Goal: Navigation & Orientation: Find specific page/section

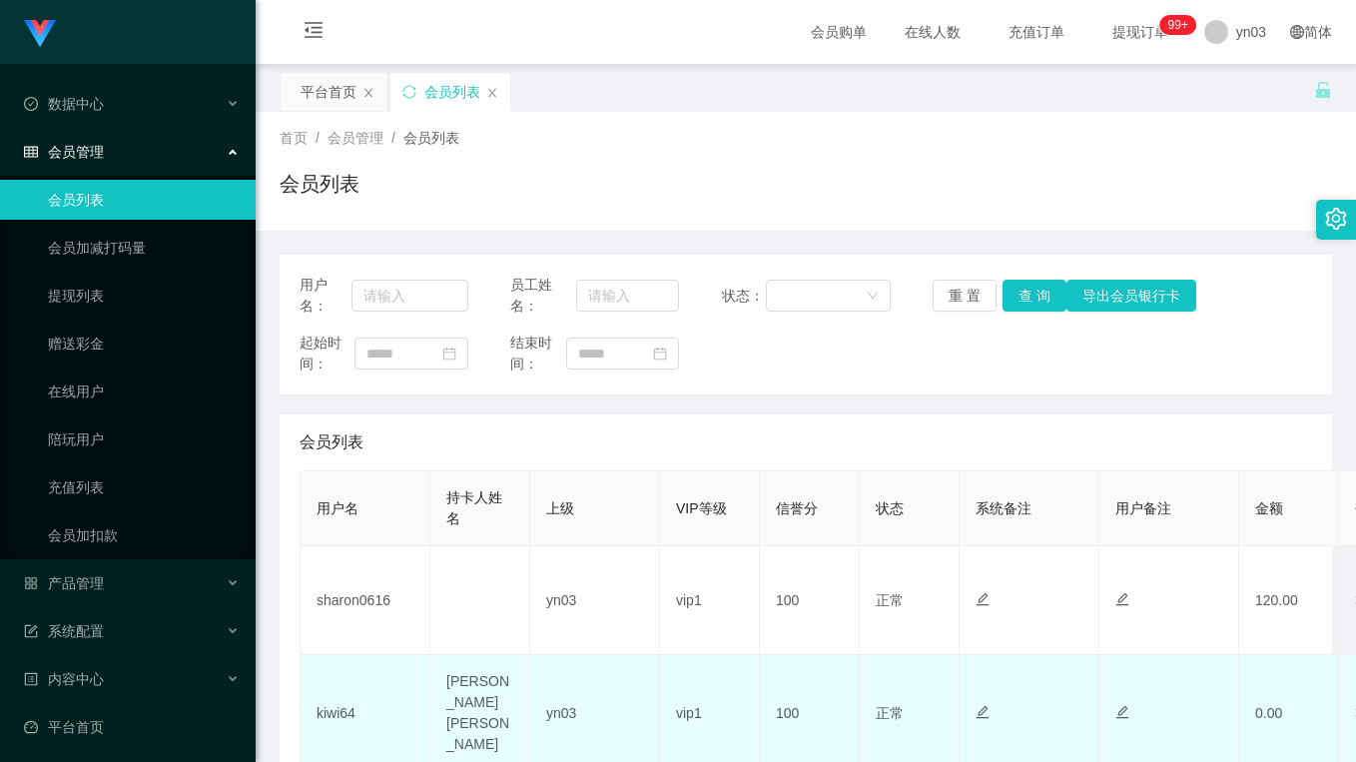
scroll to position [200, 0]
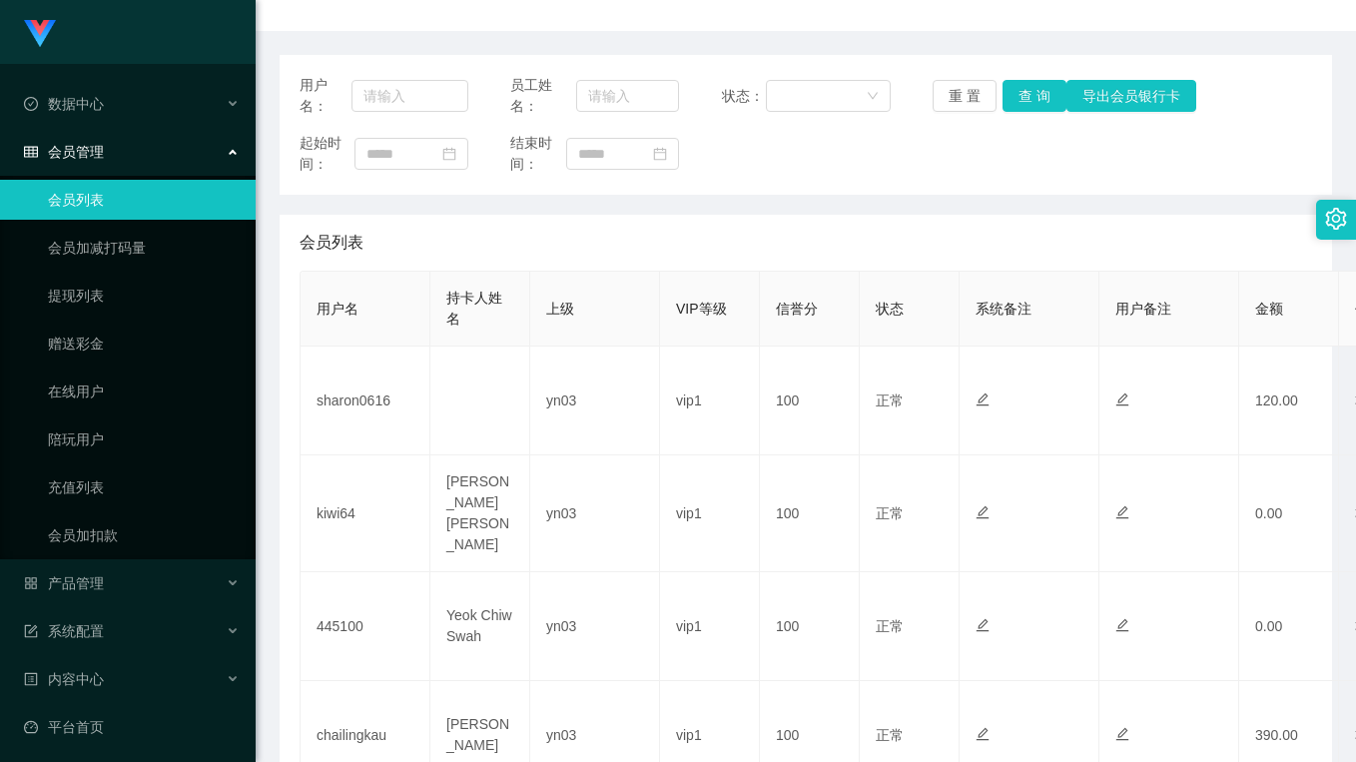
click at [589, 256] on div "会员列表" at bounding box center [806, 243] width 1012 height 56
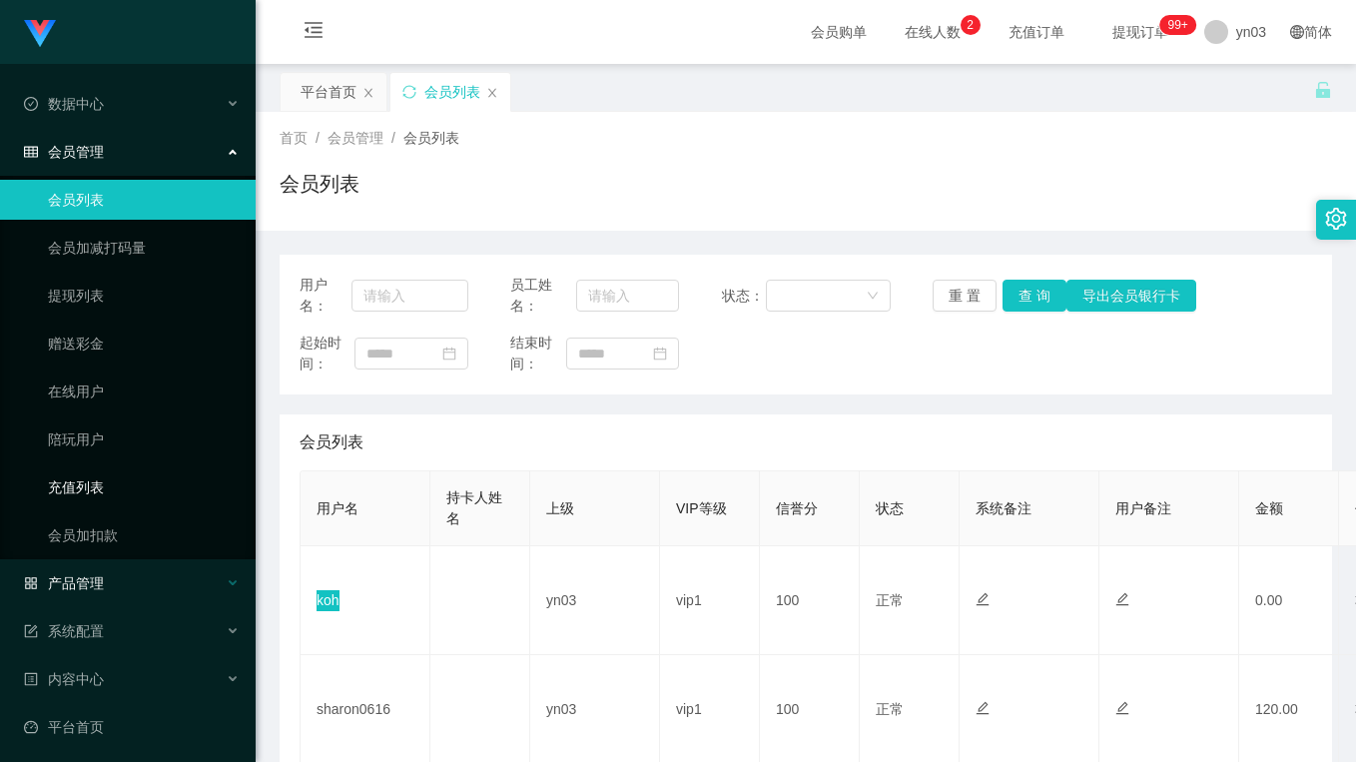
scroll to position [101, 0]
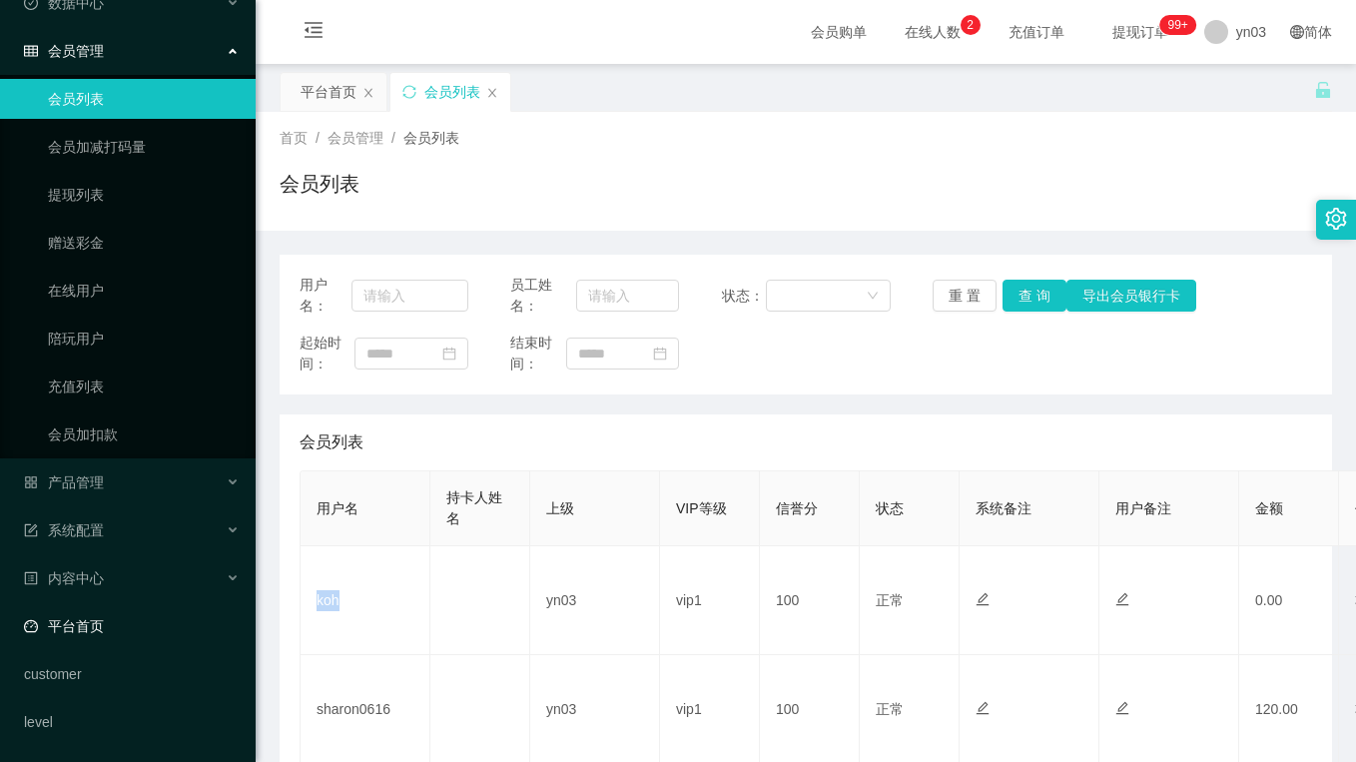
click at [81, 614] on link "平台首页" at bounding box center [132, 626] width 216 height 40
